Goal: Navigation & Orientation: Find specific page/section

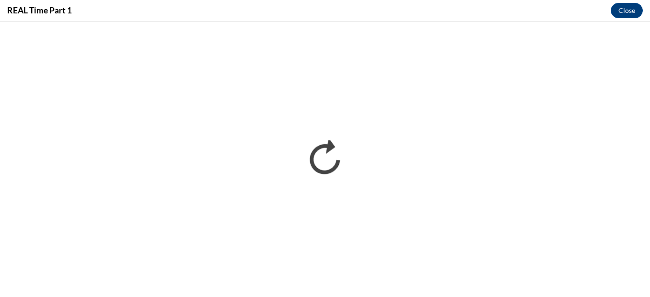
scroll to position [191, 0]
